Goal: Communication & Community: Answer question/provide support

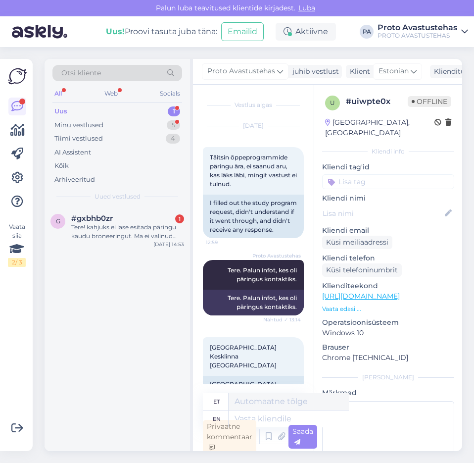
scroll to position [10, 0]
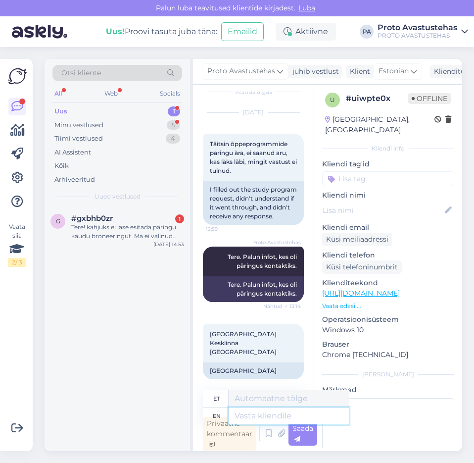
click at [281, 414] on textarea at bounding box center [289, 415] width 120 height 17
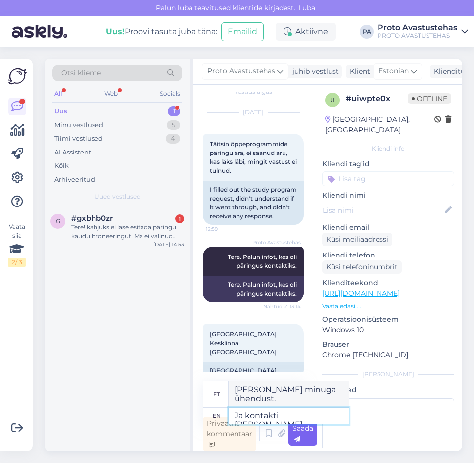
type textarea "Ja kontakti [PERSON_NAME]."
click at [305, 436] on div "Saada" at bounding box center [302, 433] width 29 height 24
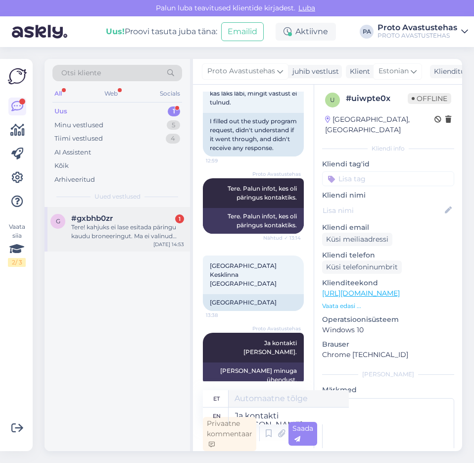
click at [103, 228] on div "Tere! kahjuks ei lase esitada päringu kaudu broneeringut. Ma ei valinud välipro…" at bounding box center [127, 232] width 113 height 18
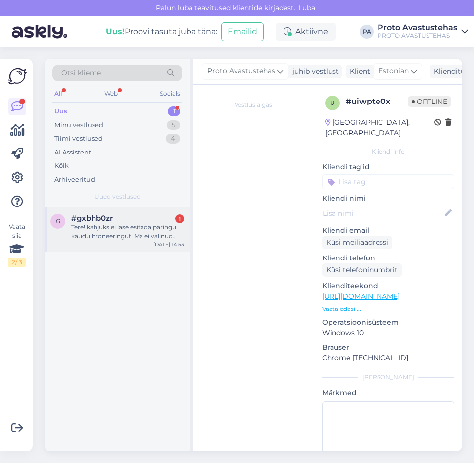
scroll to position [0, 0]
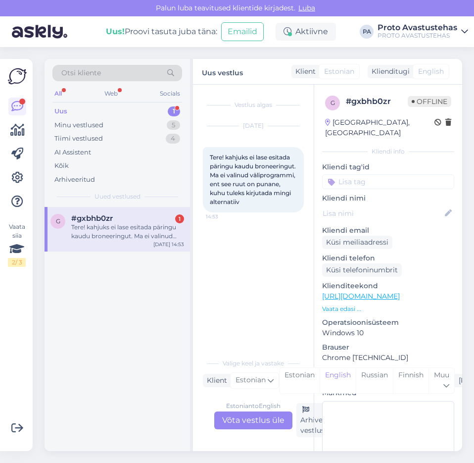
click at [266, 417] on div "Estonian to English Võta vestlus üle" at bounding box center [253, 420] width 78 height 18
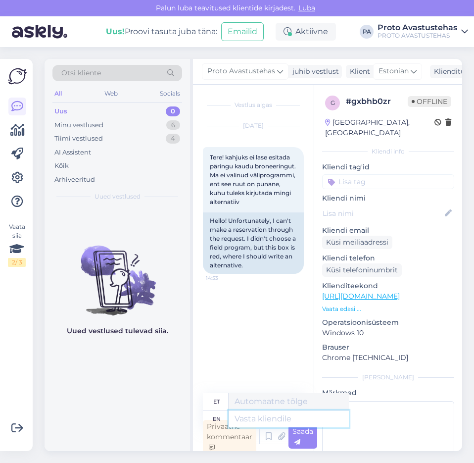
click at [266, 419] on textarea at bounding box center [289, 418] width 120 height 17
type textarea "Tere."
type textarea "Tere. Siis k"
type textarea "Tere. Siis"
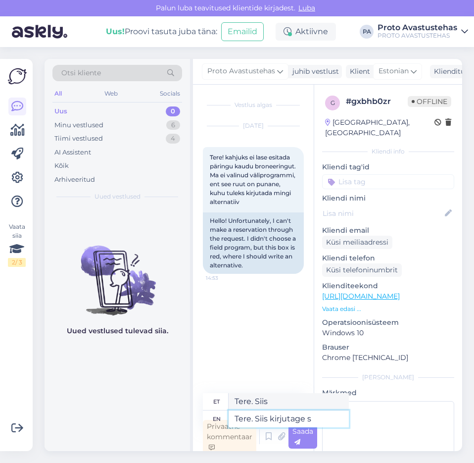
type textarea "Tere. Siis kirjutage si"
type textarea "Tere. Siis kirjutage"
type textarea "Tere. Siis kirjutage sinna"
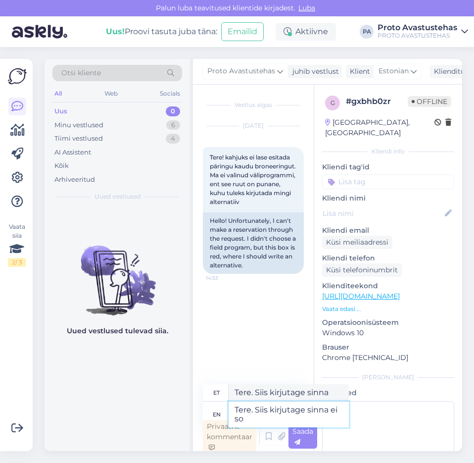
type textarea "Tere. Siis kirjutage sinna ei soo"
type textarea "Tere. Siis kirjutatakse sinna ei"
type textarea "Tere. Siis kirjutage sinna ei soovi"
type textarea "Tere. Siis kirjutage sinna ei soovi vms."
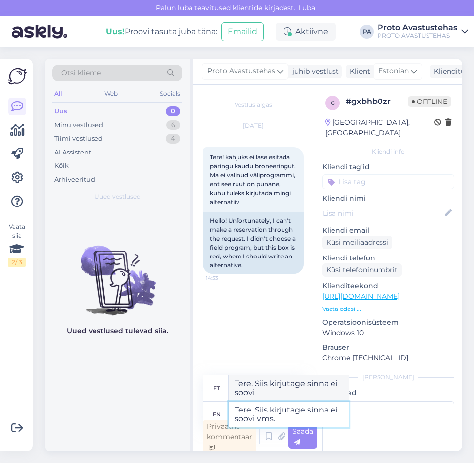
type textarea "Tere. Siis kirjutage sinna ei soovi vms."
click at [312, 438] on div "Saada" at bounding box center [302, 436] width 29 height 24
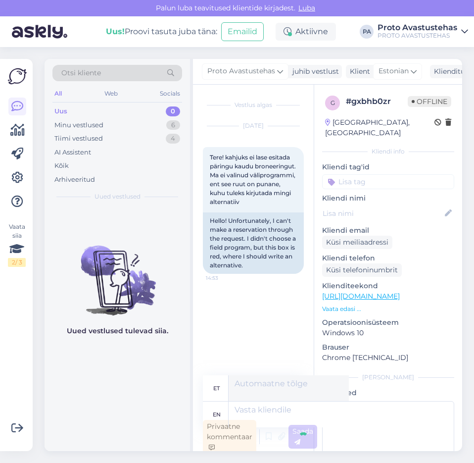
scroll to position [3, 0]
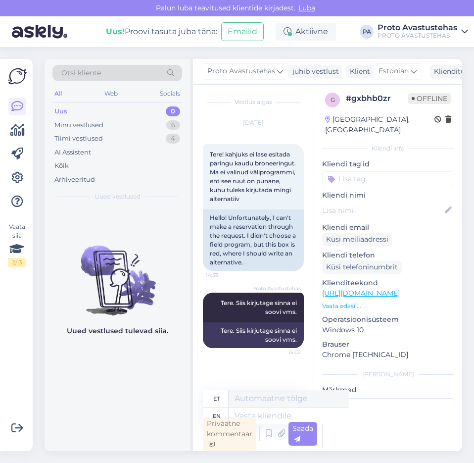
click at [58, 107] on div "Uus" at bounding box center [60, 111] width 13 height 10
click at [76, 127] on div "Minu vestlused" at bounding box center [78, 125] width 49 height 10
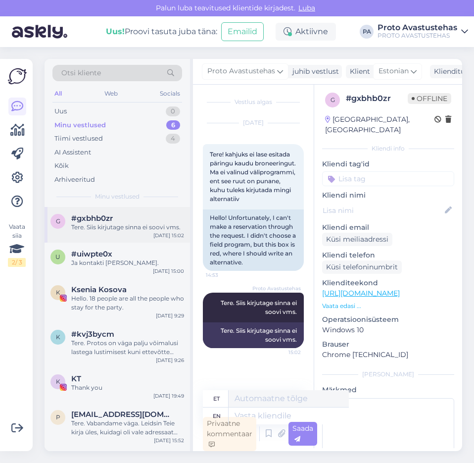
click at [102, 220] on span "#gxbhb0zr" at bounding box center [92, 218] width 42 height 9
click at [107, 258] on span "#uiwpte0x" at bounding box center [91, 253] width 41 height 9
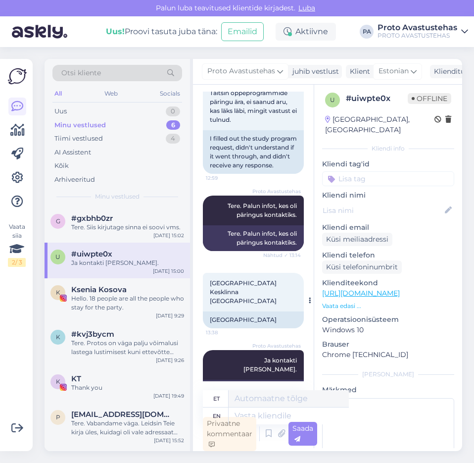
scroll to position [79, 0]
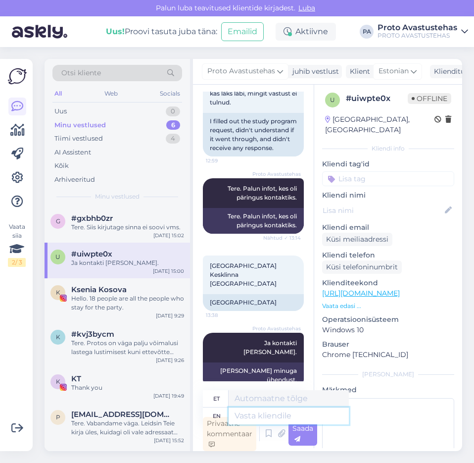
click at [270, 416] on textarea at bounding box center [289, 415] width 120 height 17
type textarea "ilmselt"
type textarea "ilmselgelt"
type textarea "ilmselt Teie"
type textarea "ilmselgelt Teie"
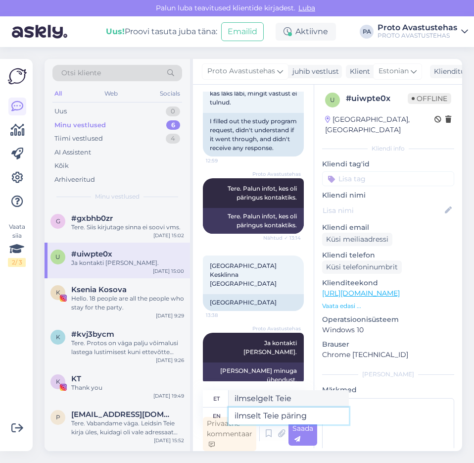
type textarea "ilmselt Teie päring"
type textarea "ilmselgelt Teie päring"
type textarea "ilmselt Teie päring ei"
type textarea "ilmselgelt Teie päring ei"
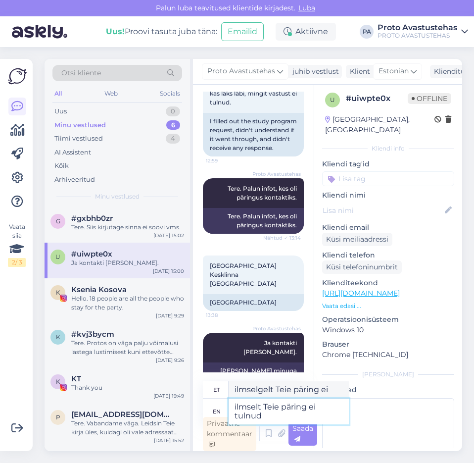
type textarea "ilmselt Teie päring ei tulnud"
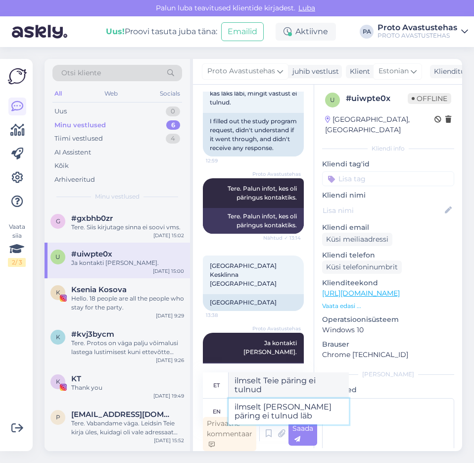
type textarea "ilmselt [PERSON_NAME] päring ei tulnud läbi"
type textarea "ilmselt [PERSON_NAME] päring ei tulnud läbi."
click at [237, 404] on textarea "ilmselt [PERSON_NAME] päring ei tulnud läbi." at bounding box center [289, 411] width 120 height 26
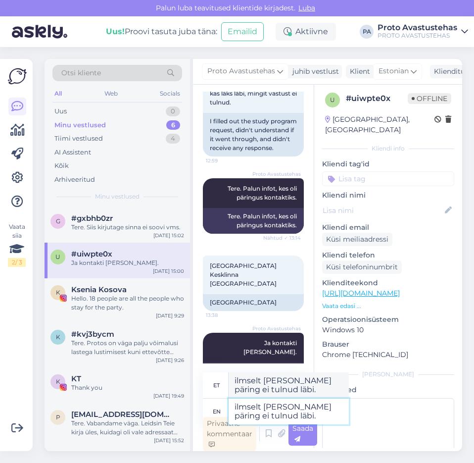
type textarea "lmselt [PERSON_NAME] päring ei tulnud läbi."
click at [303, 418] on textarea "Ilmselt Teie päring ei tulnud läbi." at bounding box center [289, 411] width 120 height 26
type textarea "Ilmselt Teie päring ei tulnud läbi. Jäi"
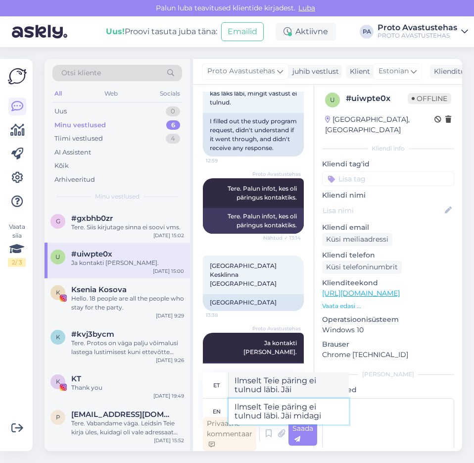
type textarea "Ilmselt Teie päring ei tulnud läbi. Jäi midagi p"
type textarea "Ilmselt Teie päring ei tulnud läbi. Jäi midagi"
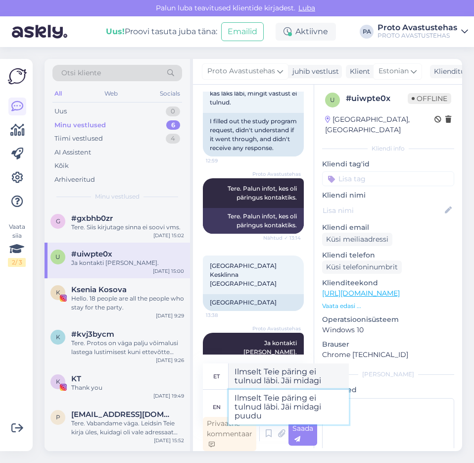
type textarea "Ilmselt Teie päring ei tulnud läbi. Jäi midagi puudu"
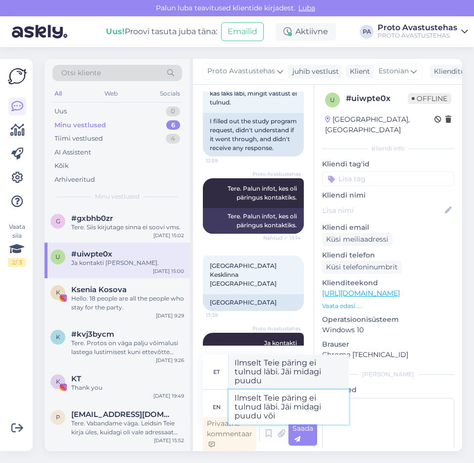
type textarea "Ilmselt Teie päring ei tulnud läbi. Jäi midagi puudu või"
type textarea "Ilmselt Teie päring ei tulnud läbi. Jäi midagi puudu või viimane"
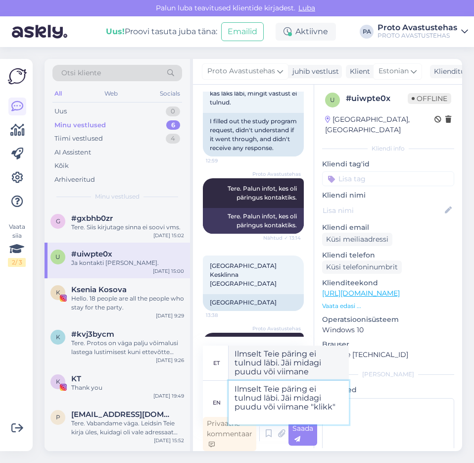
type textarea "Ilmselt Teie päring ei tulnud läbi. Jäi midagi puudu või viimane "klikk""
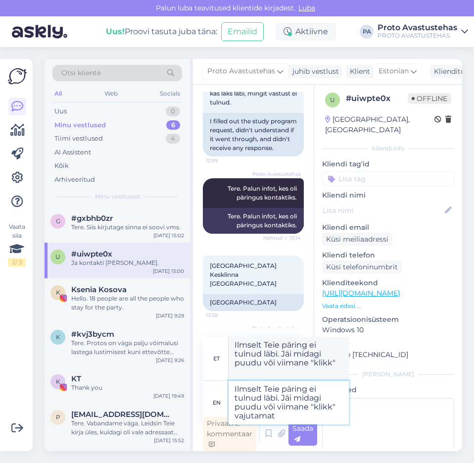
type textarea "Ilmselt Teie päring ei tulnud läbi. Jäi midagi puudu või viimane "klikk" vajuta…"
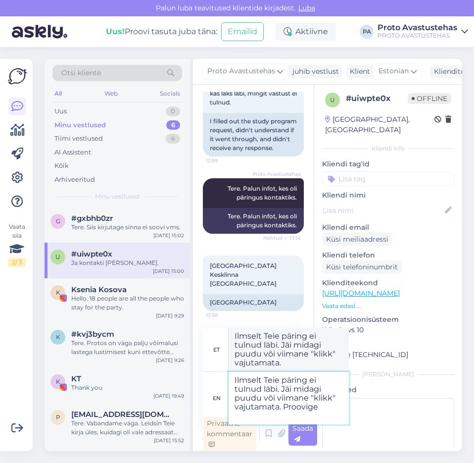
type textarea "Ilmselt Teie päring ei tulnud läbi. Jäi midagi puudu või viimane "klikk" vajuta…"
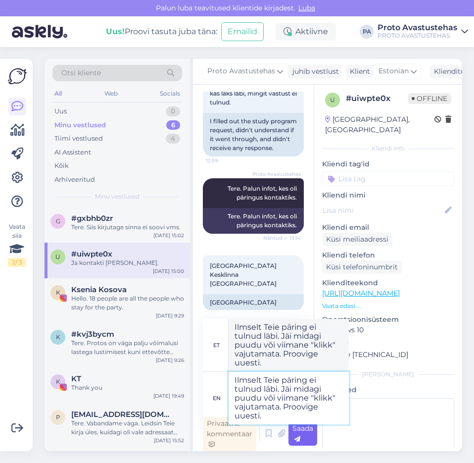
type textarea "Ilmselt Teie päring ei tulnud läbi. Jäi midagi puudu või viimane "klikk" vajuta…"
click at [299, 433] on div "Saada" at bounding box center [302, 433] width 29 height 24
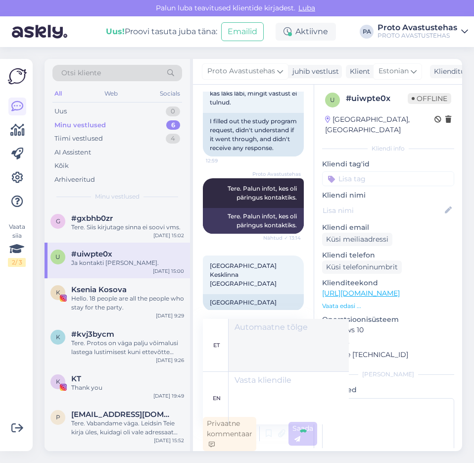
scroll to position [209, 0]
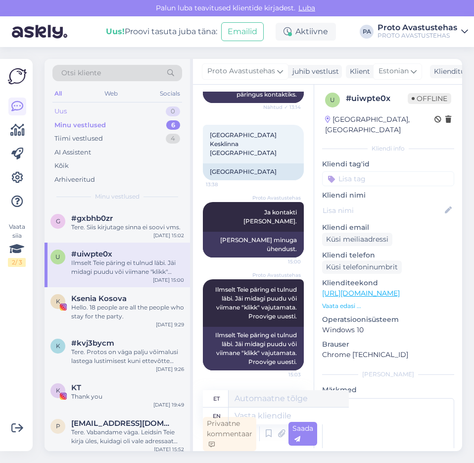
click at [54, 109] on div "Uus" at bounding box center [60, 111] width 12 height 10
